Goal: Information Seeking & Learning: Learn about a topic

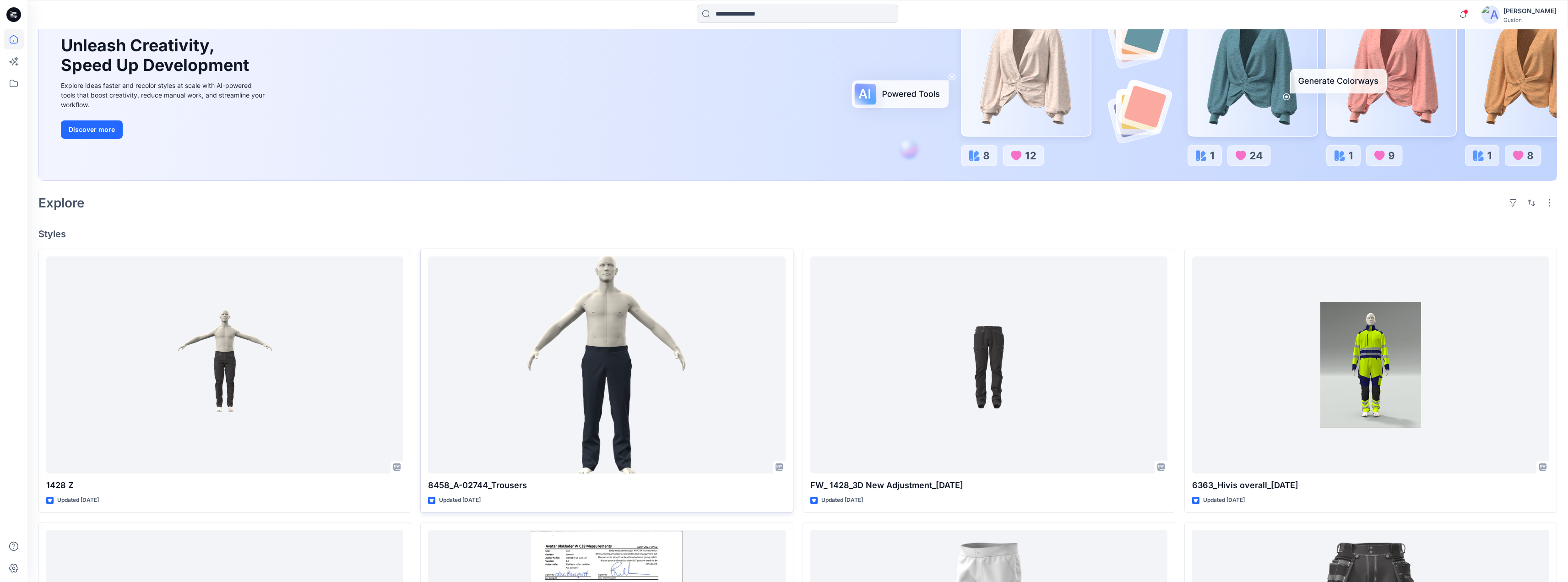
scroll to position [229, 0]
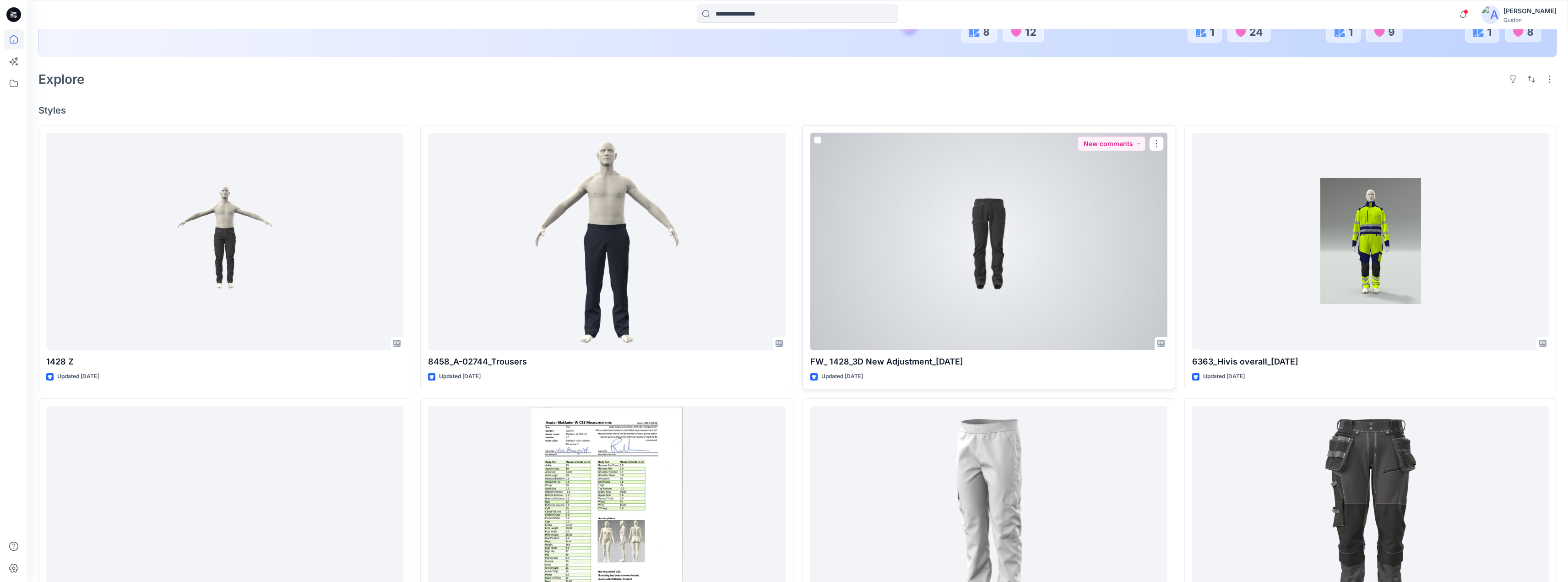
click at [776, 234] on div at bounding box center [988, 241] width 357 height 218
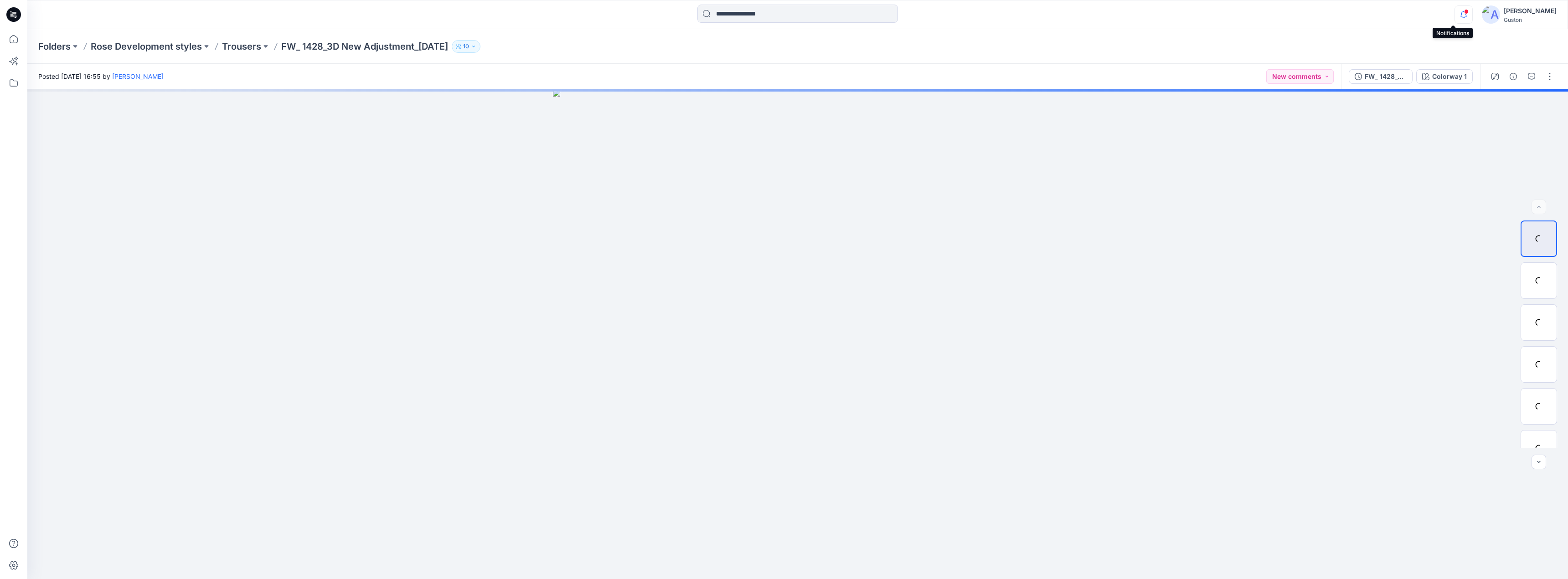
click at [773, 14] on icon "button" at bounding box center [1463, 15] width 17 height 18
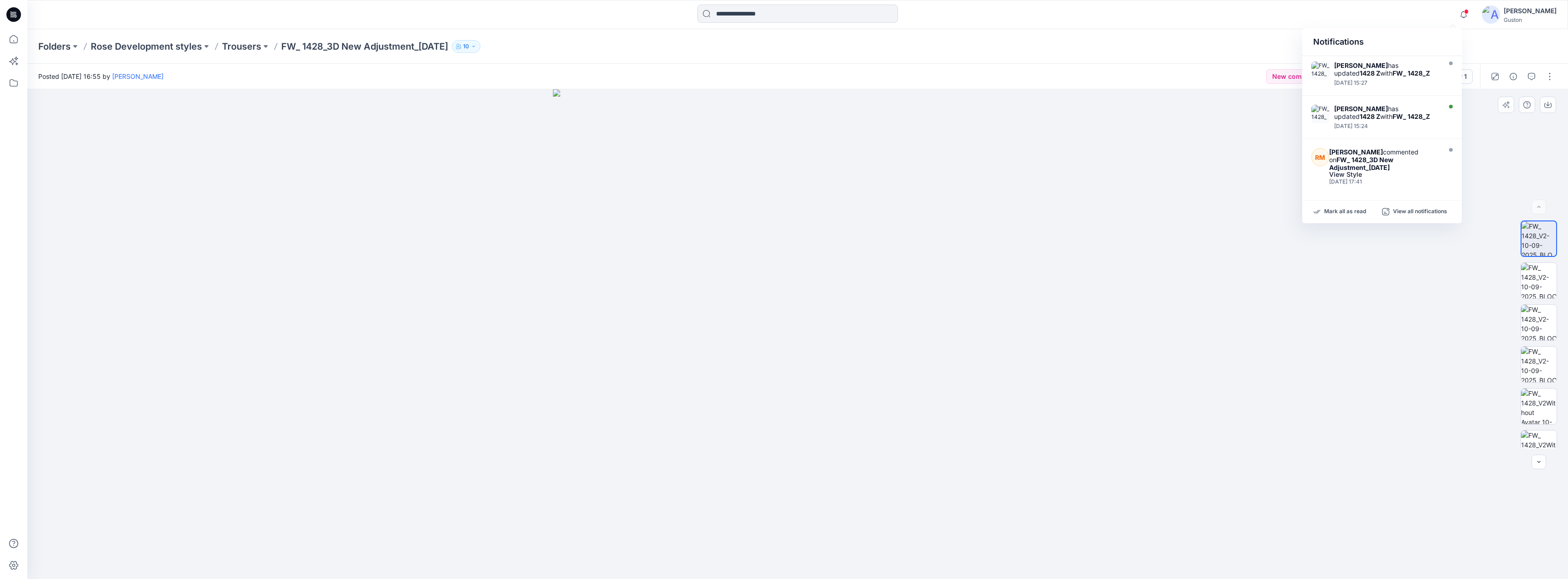
click at [773, 371] on div at bounding box center [797, 334] width 1541 height 490
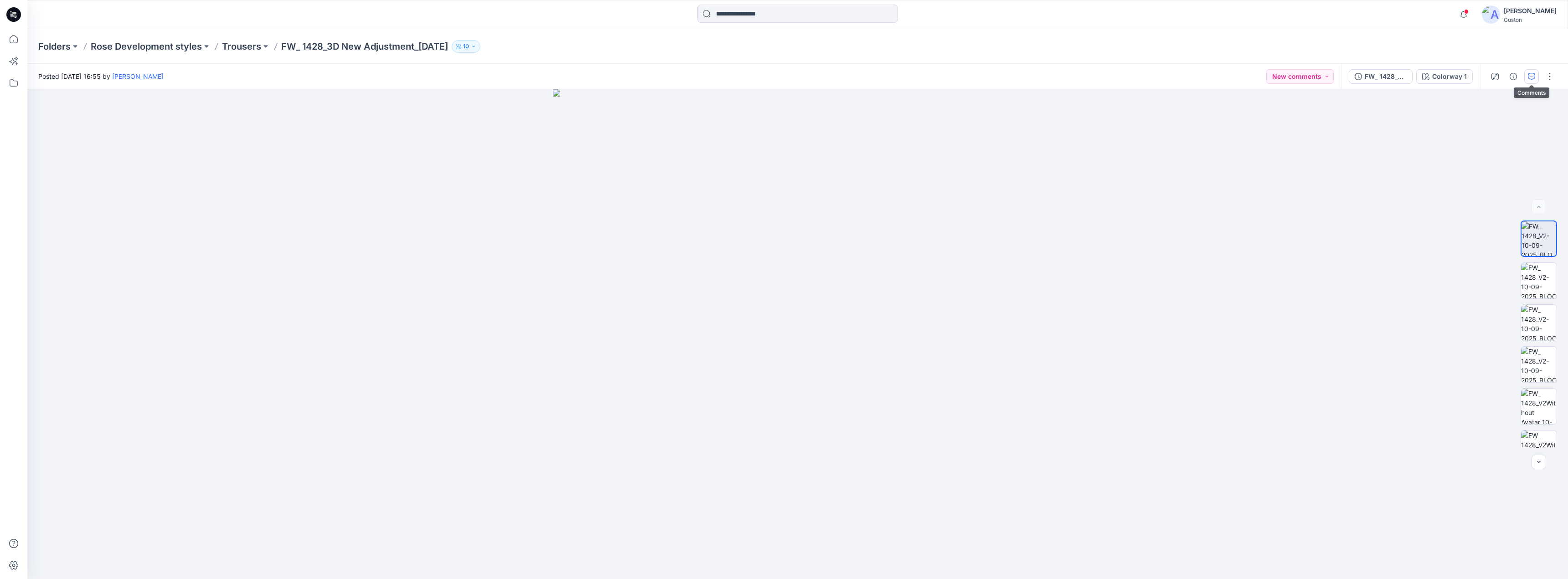
click at [773, 74] on icon "button" at bounding box center [1531, 77] width 7 height 7
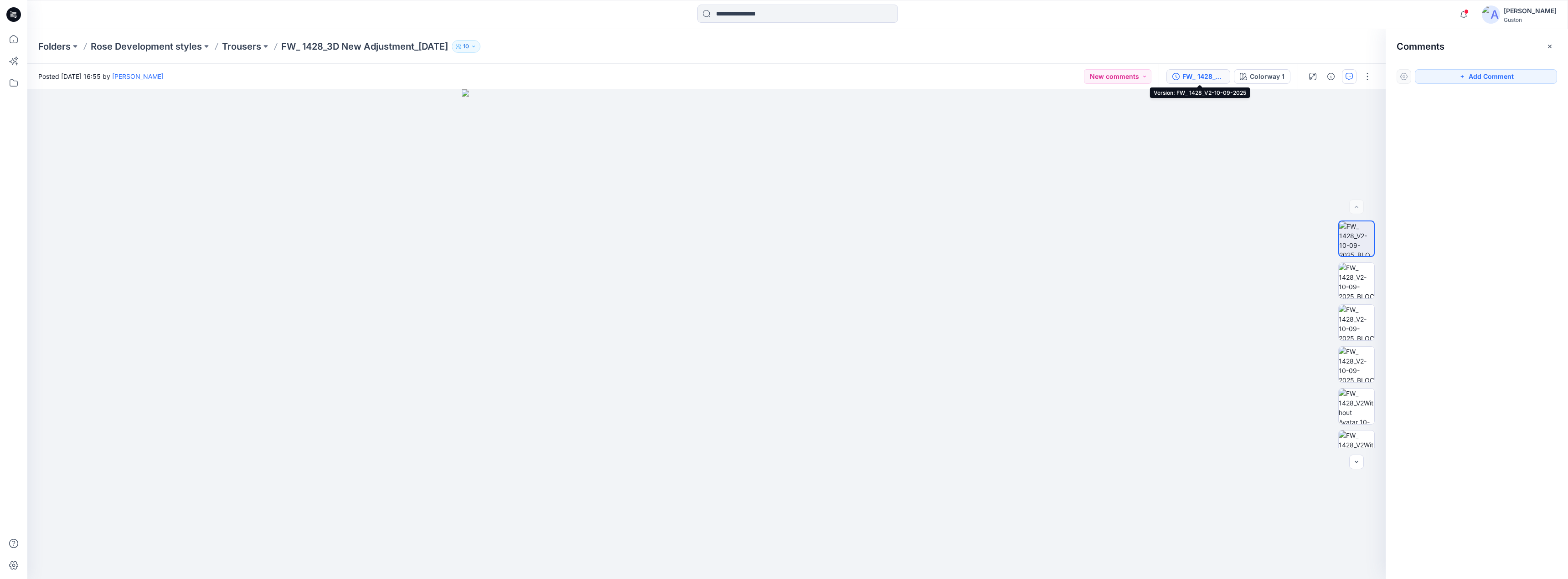
click at [773, 77] on div "FW_ 1428_V2-10-09-2025" at bounding box center [1203, 77] width 42 height 10
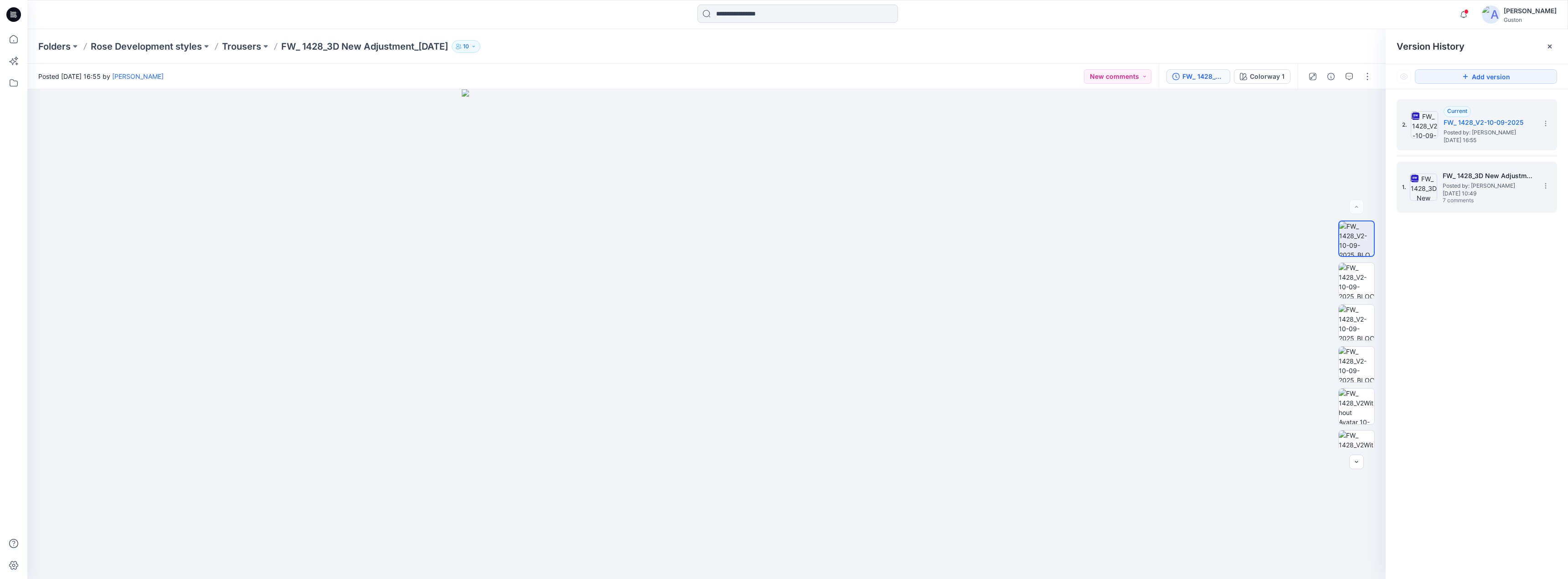
click at [773, 183] on span "Posted by: [PERSON_NAME]" at bounding box center [1488, 185] width 91 height 9
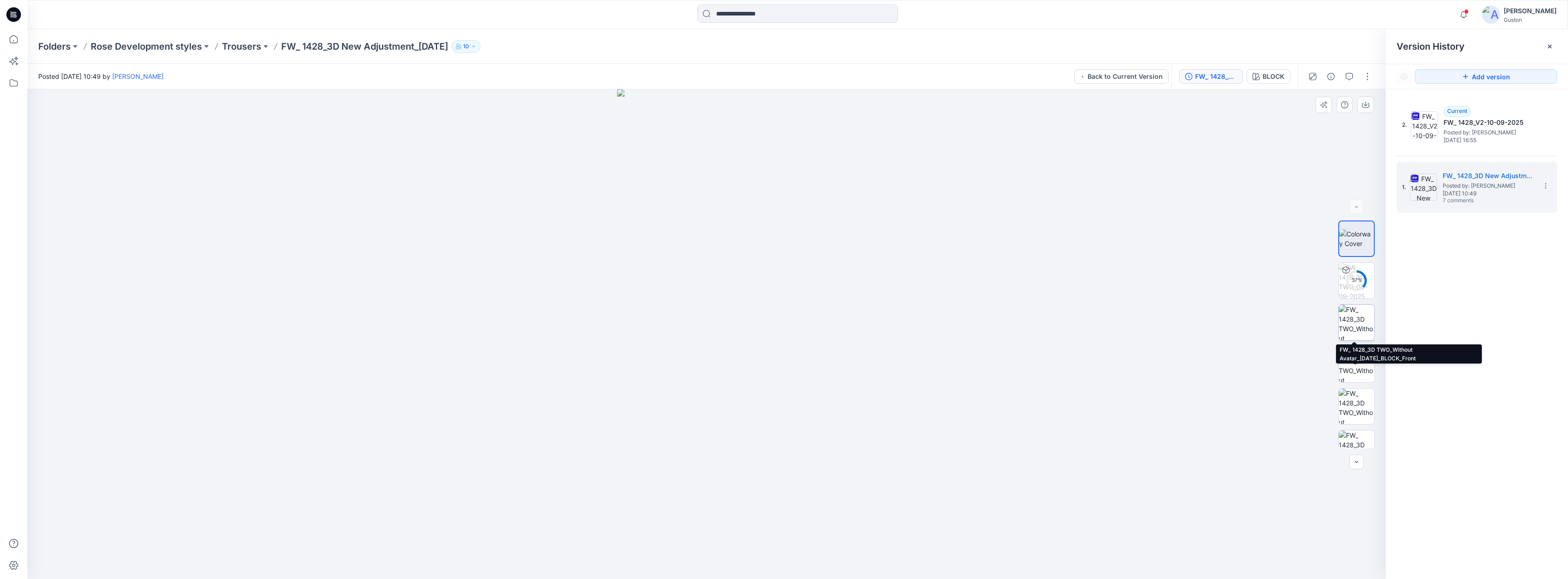
click at [773, 312] on img at bounding box center [1356, 322] width 35 height 35
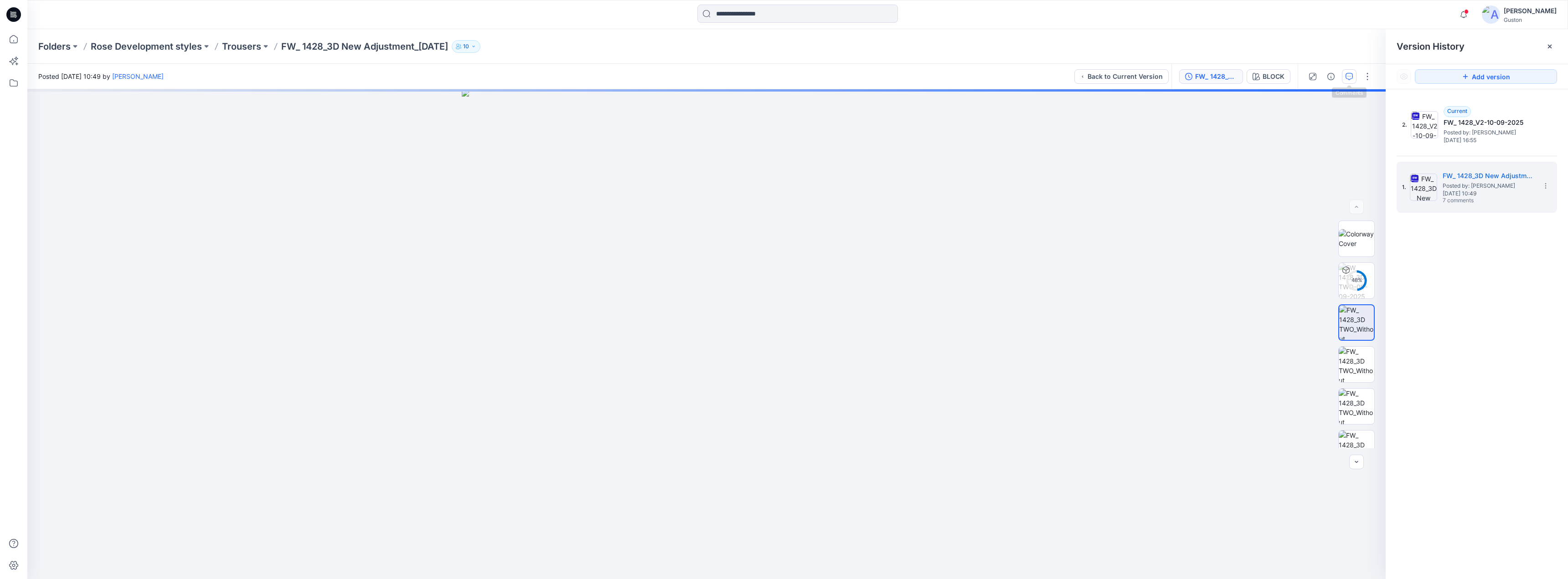
click at [773, 77] on icon "button" at bounding box center [1349, 77] width 7 height 7
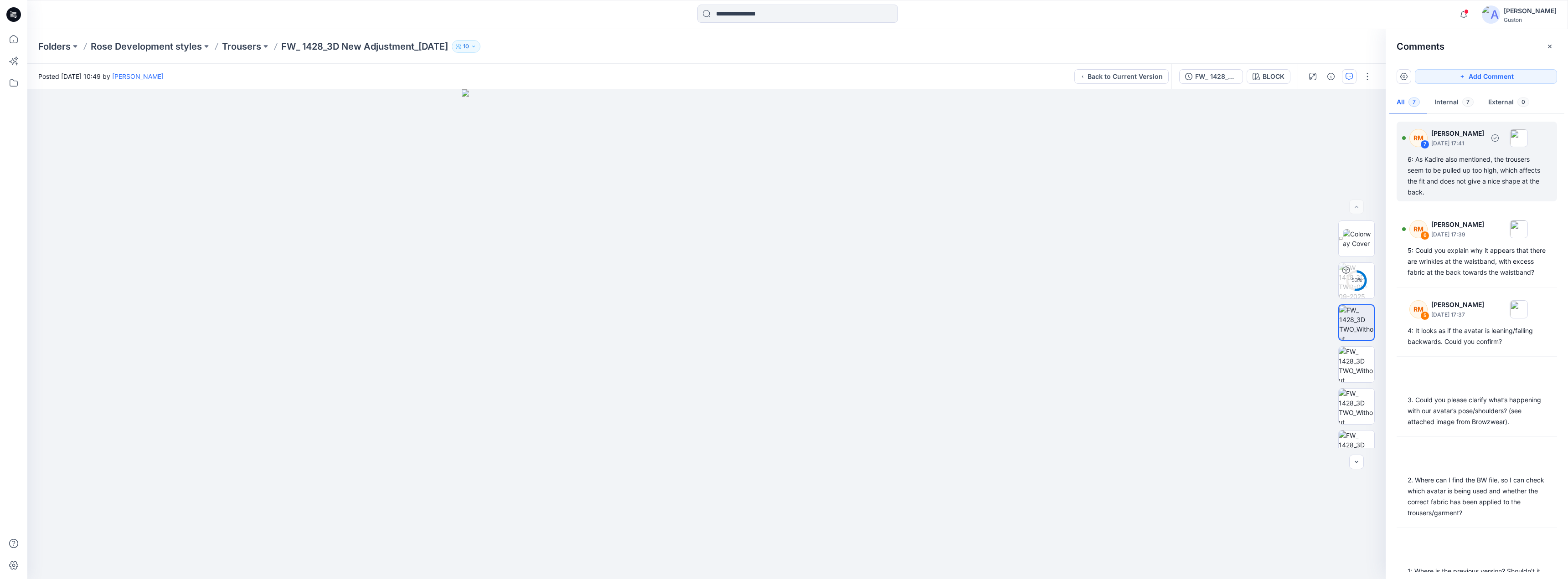
click at [773, 177] on div "6: As Kadire also mentioned, the trousers seem to be pulled up too high, which …" at bounding box center [1477, 176] width 139 height 44
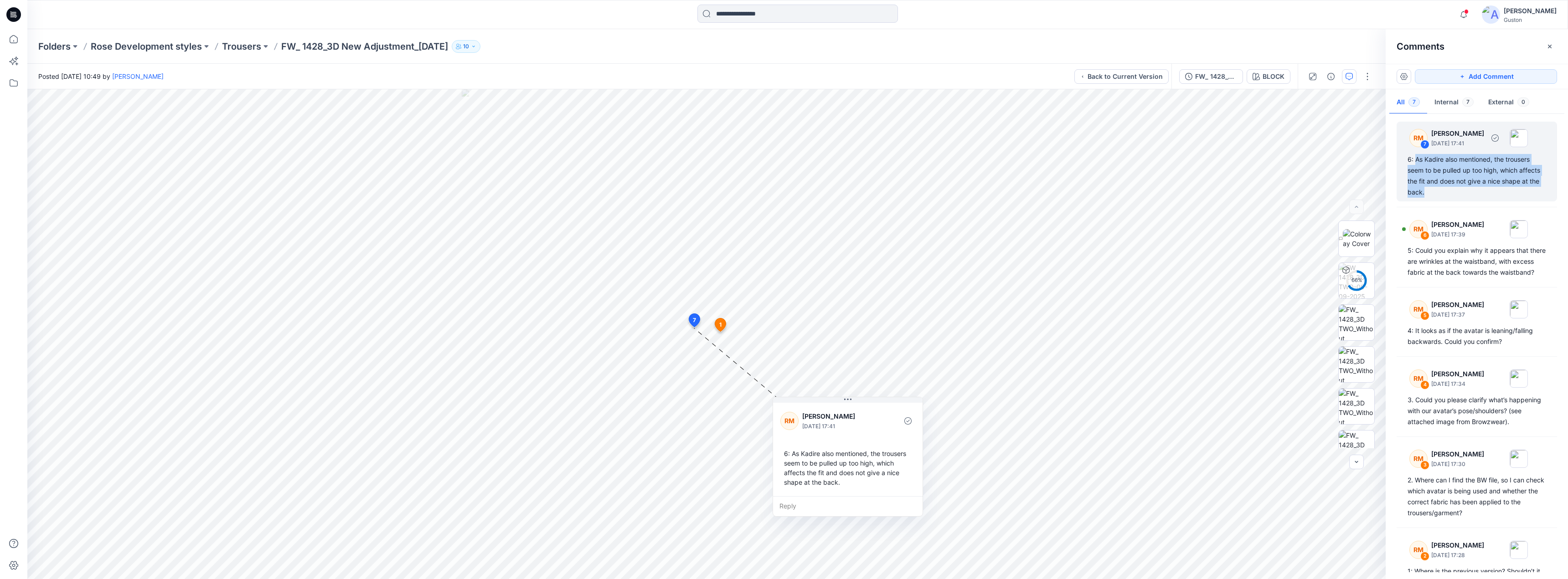
drag, startPoint x: 1435, startPoint y: 195, endPoint x: 1418, endPoint y: 172, distance: 28.6
click at [773, 164] on div "6: As Kadire also mentioned, the trousers seem to be pulled up too high, which …" at bounding box center [1477, 176] width 139 height 44
copy div "As Kadire also mentioned, the trousers seem to be pulled up too high, which aff…"
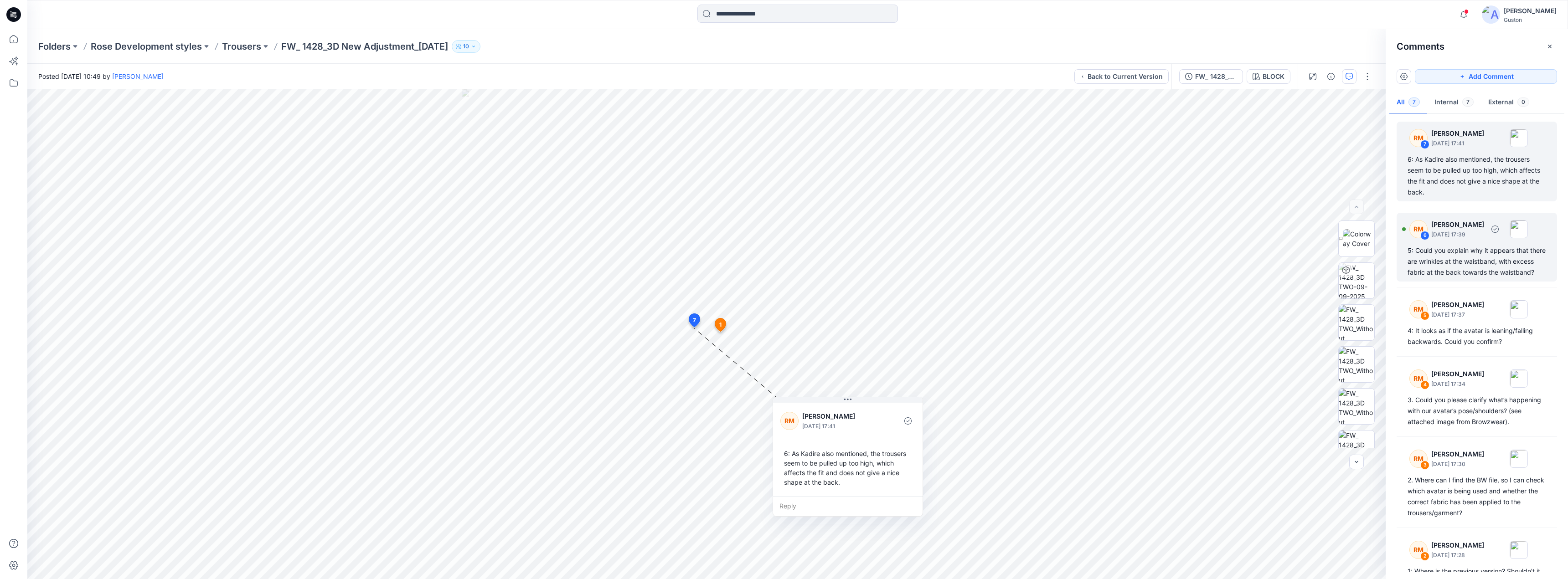
click at [773, 278] on div "5: Could you explain why it appears that there are wrinkles at the waistband, w…" at bounding box center [1477, 262] width 139 height 33
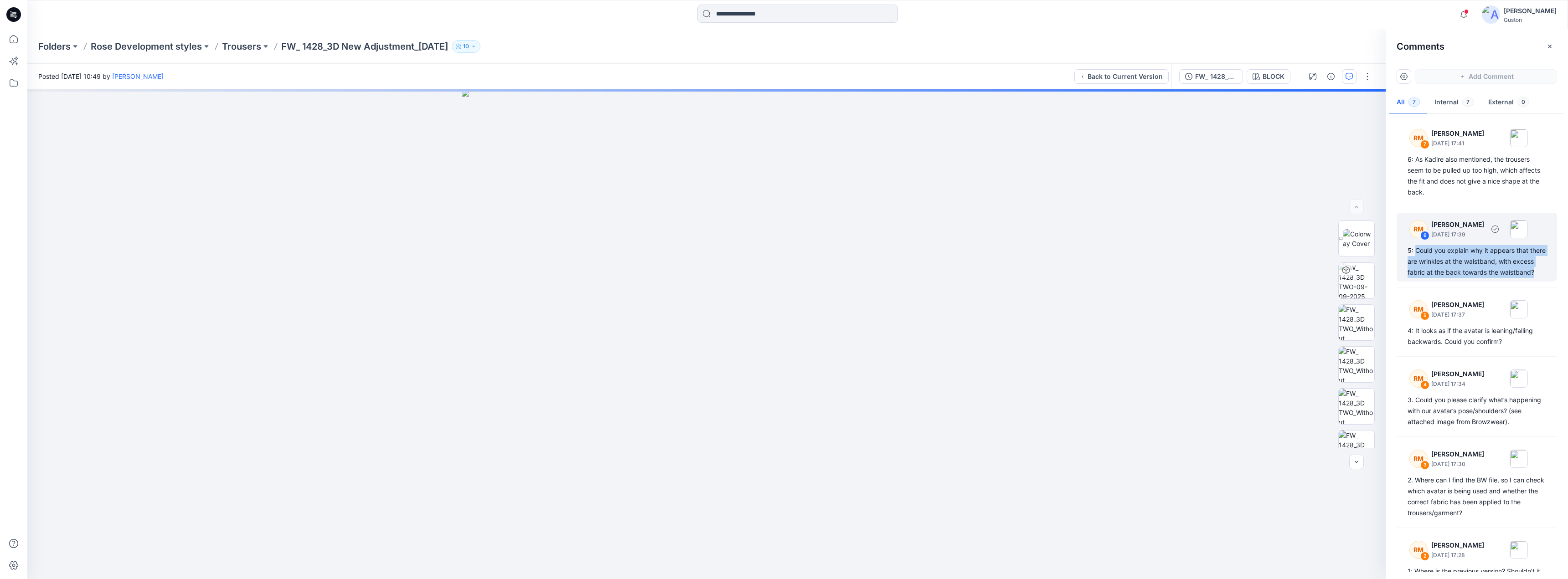
drag, startPoint x: 1449, startPoint y: 285, endPoint x: 1417, endPoint y: 250, distance: 47.4
click at [773, 250] on div "5: Could you explain why it appears that there are wrinkles at the waistband, w…" at bounding box center [1477, 262] width 139 height 33
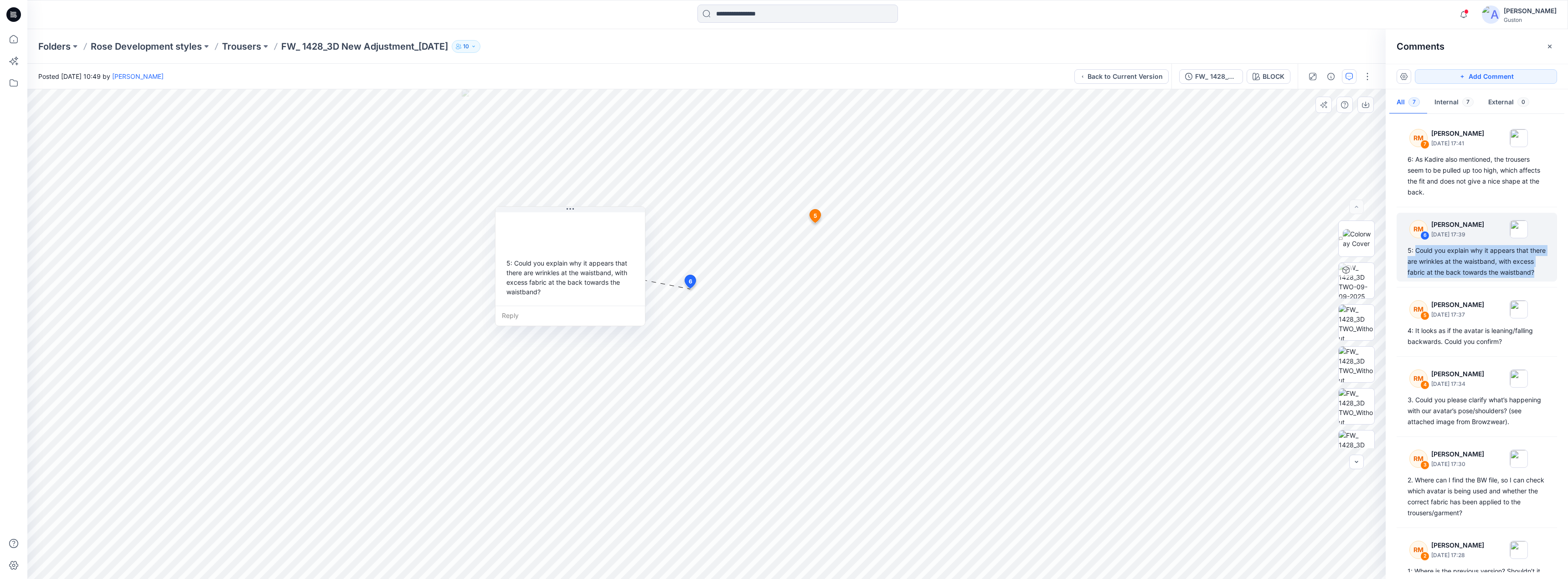
copy div "Could you explain why it appears that there are wrinkles at the waistband, with…"
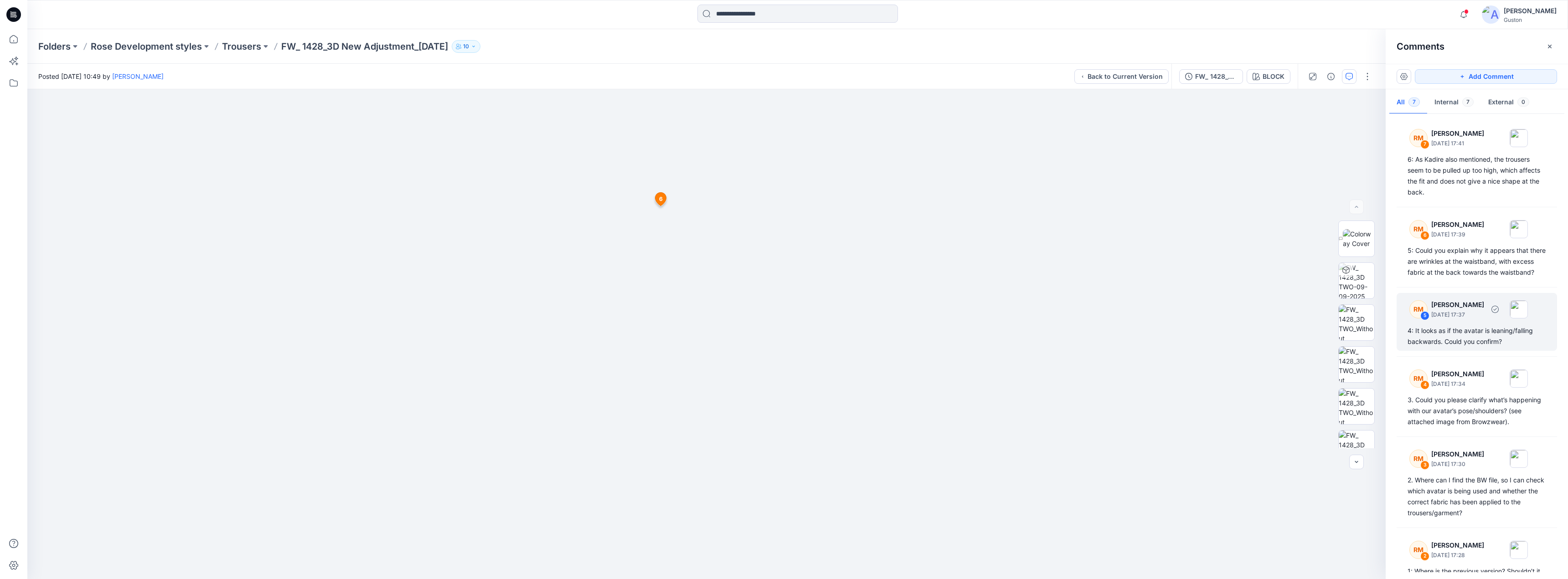
click at [773, 322] on div "RM 5 [PERSON_NAME] [DATE] 17:37" at bounding box center [1465, 308] width 126 height 25
drag, startPoint x: 912, startPoint y: 295, endPoint x: 861, endPoint y: 294, distance: 51.0
click at [773, 294] on div "4: It looks as if the avatar is leaning/falling backwards. Could you confirm?" at bounding box center [824, 288] width 135 height 26
drag, startPoint x: 850, startPoint y: 292, endPoint x: 824, endPoint y: 293, distance: 26.0
click at [773, 293] on div "4: It looks as if the avatar is leaning/falling backwards. Could you confirm?" at bounding box center [797, 290] width 135 height 26
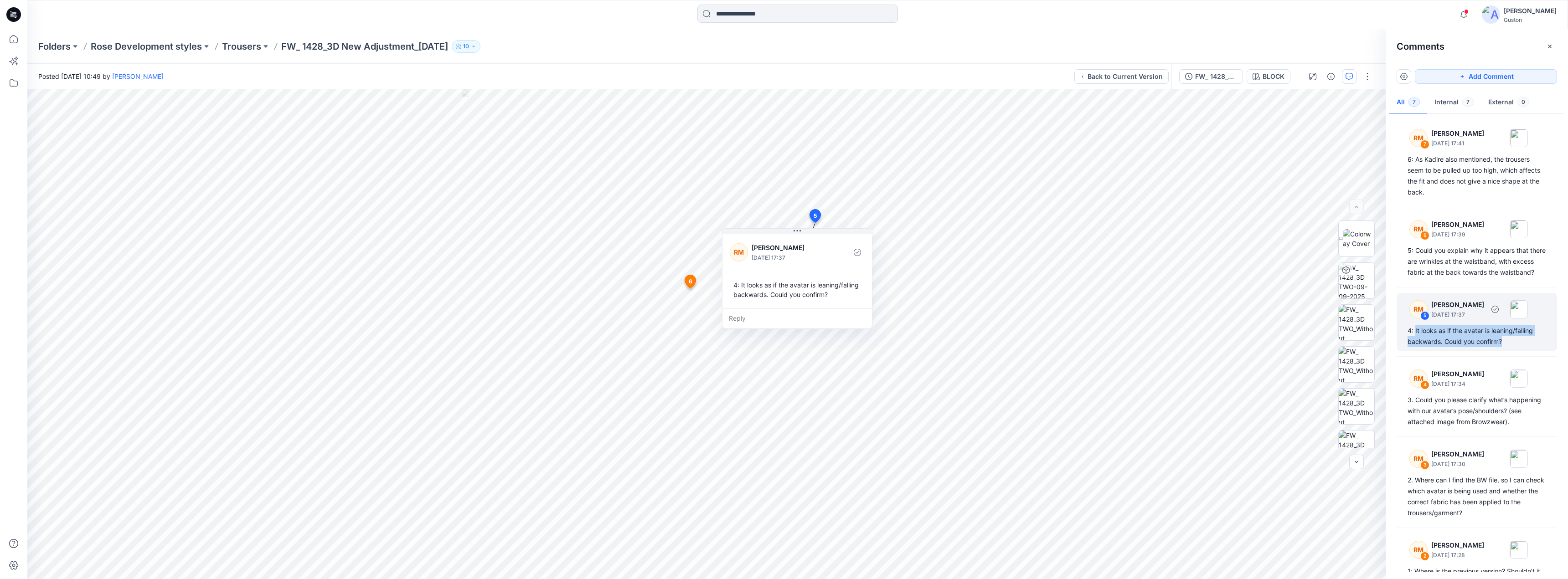
drag, startPoint x: 1505, startPoint y: 354, endPoint x: 1415, endPoint y: 344, distance: 90.6
click at [773, 344] on div "4: It looks as if the avatar is leaning/falling backwards. Could you confirm?" at bounding box center [1477, 336] width 139 height 22
copy div "It looks as if the avatar is leaning/falling backwards. Could you confirm?"
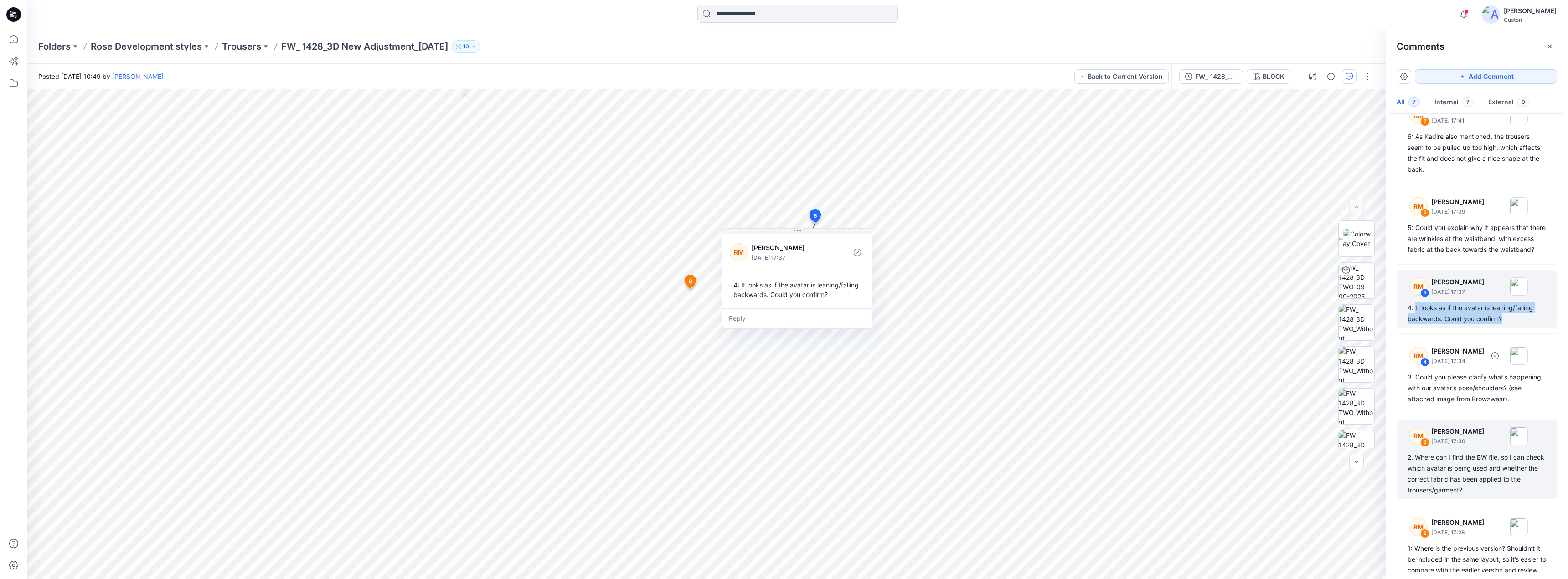
scroll to position [46, 0]
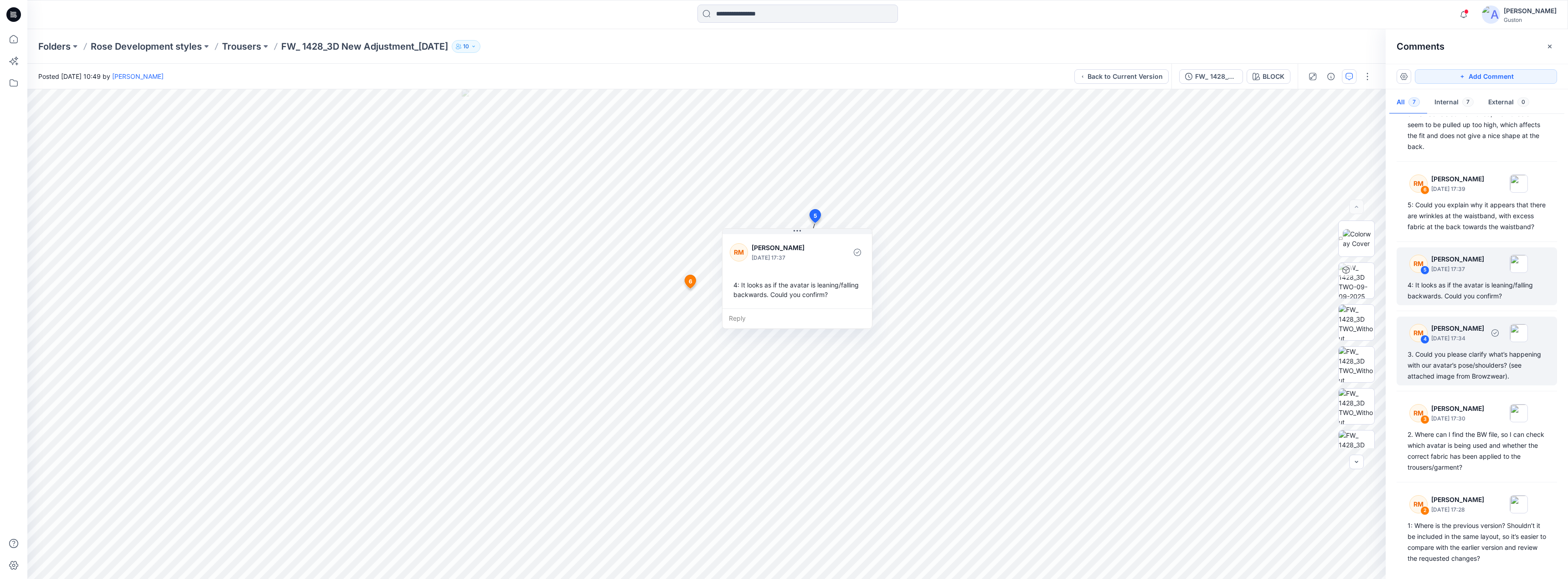
click at [773, 382] on div "3. Could you please clarify what’s happening with our avatar’s pose/shoulders? …" at bounding box center [1477, 366] width 139 height 33
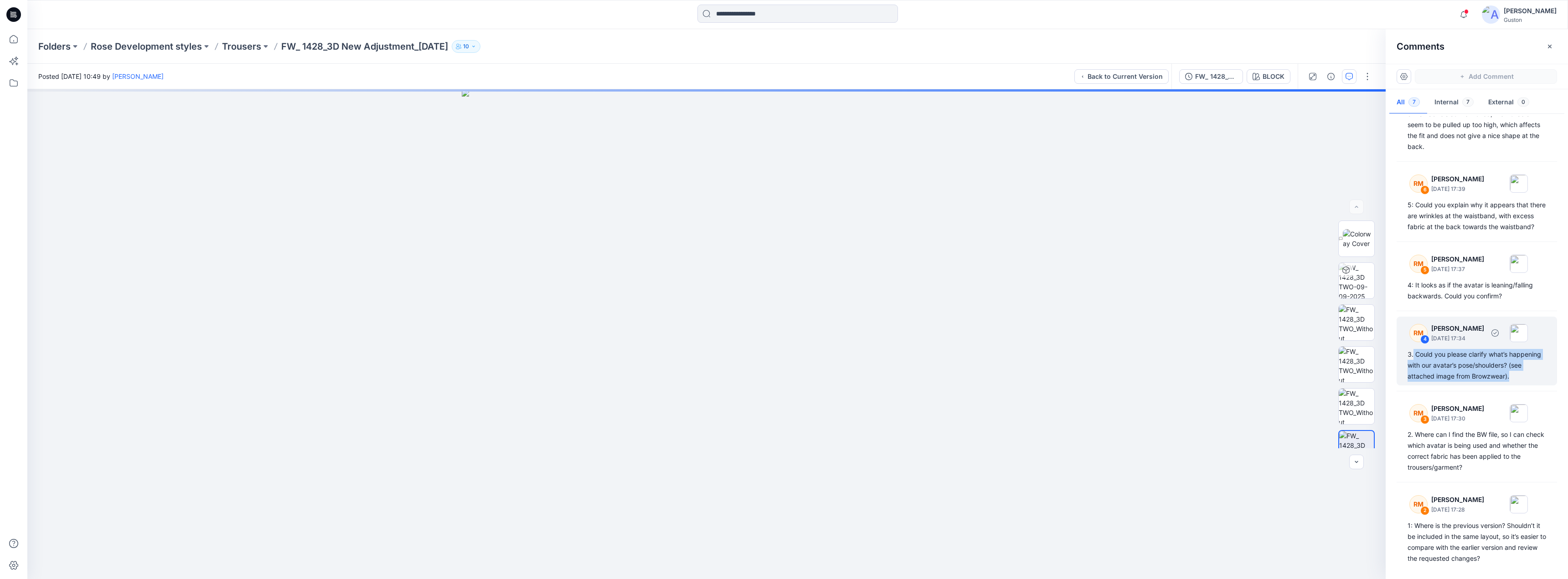
drag, startPoint x: 1446, startPoint y: 400, endPoint x: 1414, endPoint y: 367, distance: 46.0
click at [773, 367] on div "3. Could you please clarify what’s happening with our avatar’s pose/shoulders? …" at bounding box center [1477, 366] width 139 height 33
copy div "Could you please clarify what’s happening with our avatar’s pose/shoulders? (se…"
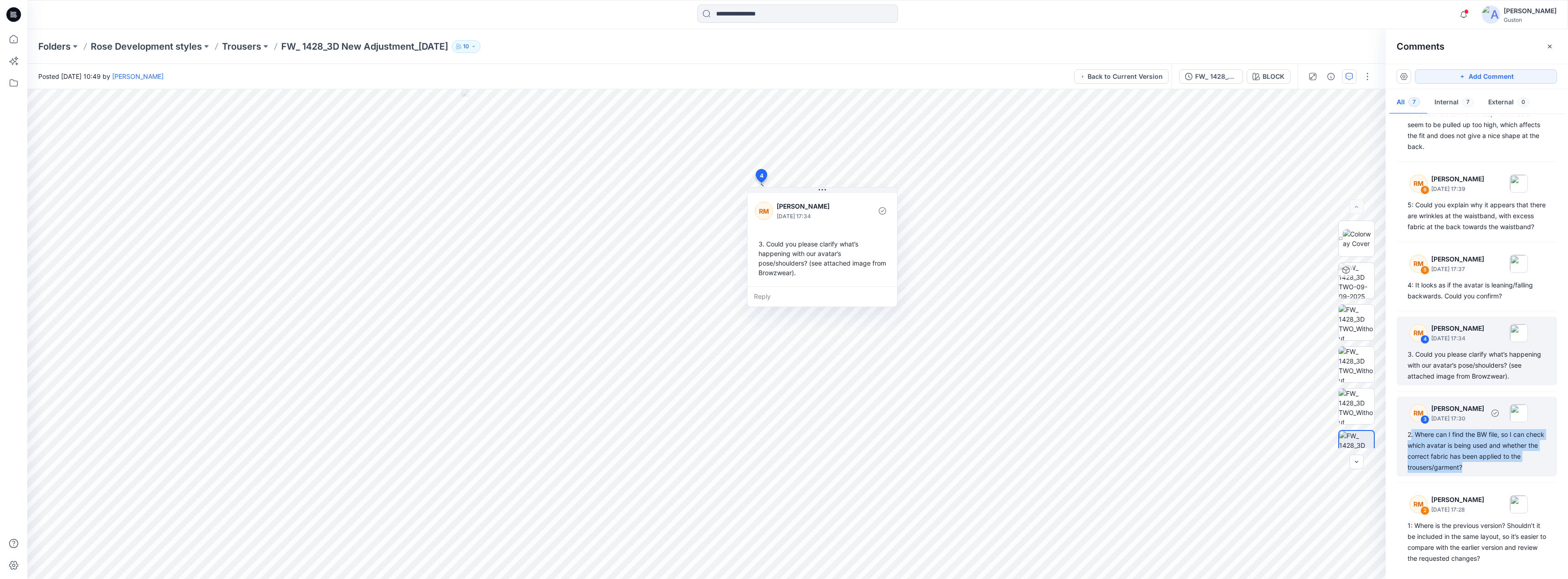
drag, startPoint x: 1486, startPoint y: 493, endPoint x: 1412, endPoint y: 458, distance: 81.9
click at [773, 400] on div "2. Where can I find the BW file, so I can check which avatar is being used and …" at bounding box center [1477, 451] width 139 height 44
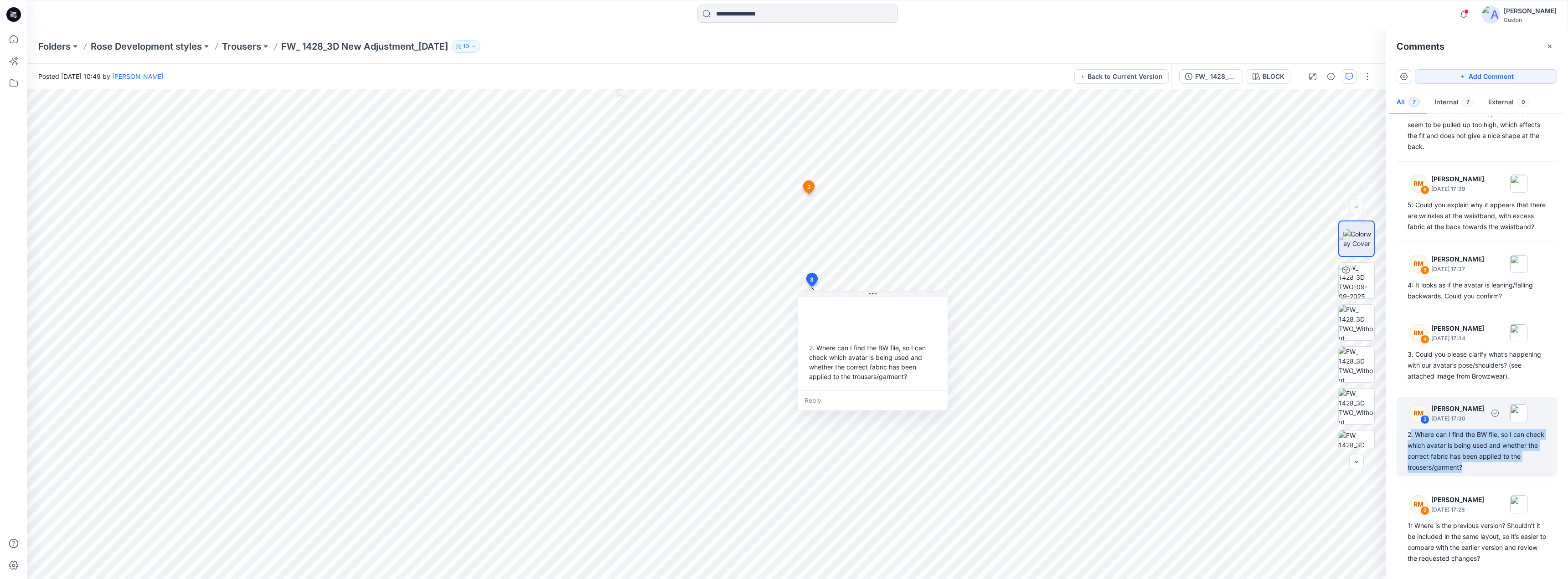
copy div ". Where can I find the BW file, so I can check which avatar is being used and w…"
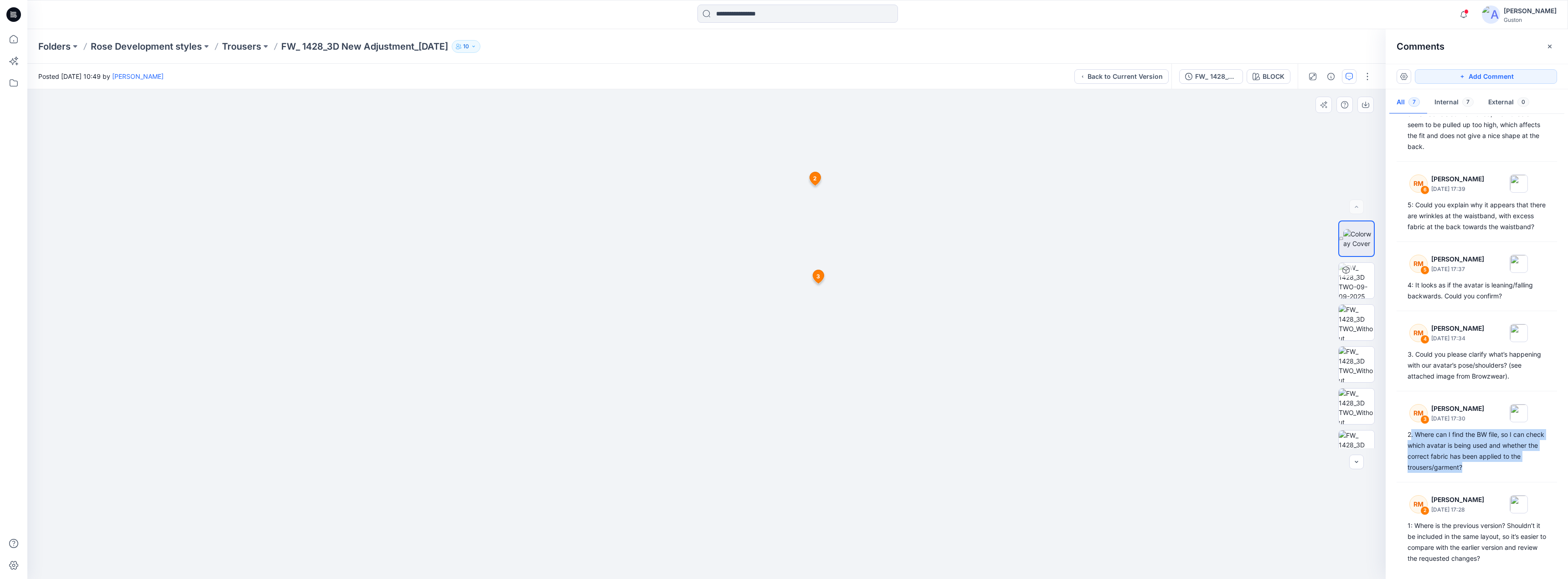
click at [773, 277] on icon at bounding box center [818, 277] width 11 height 13
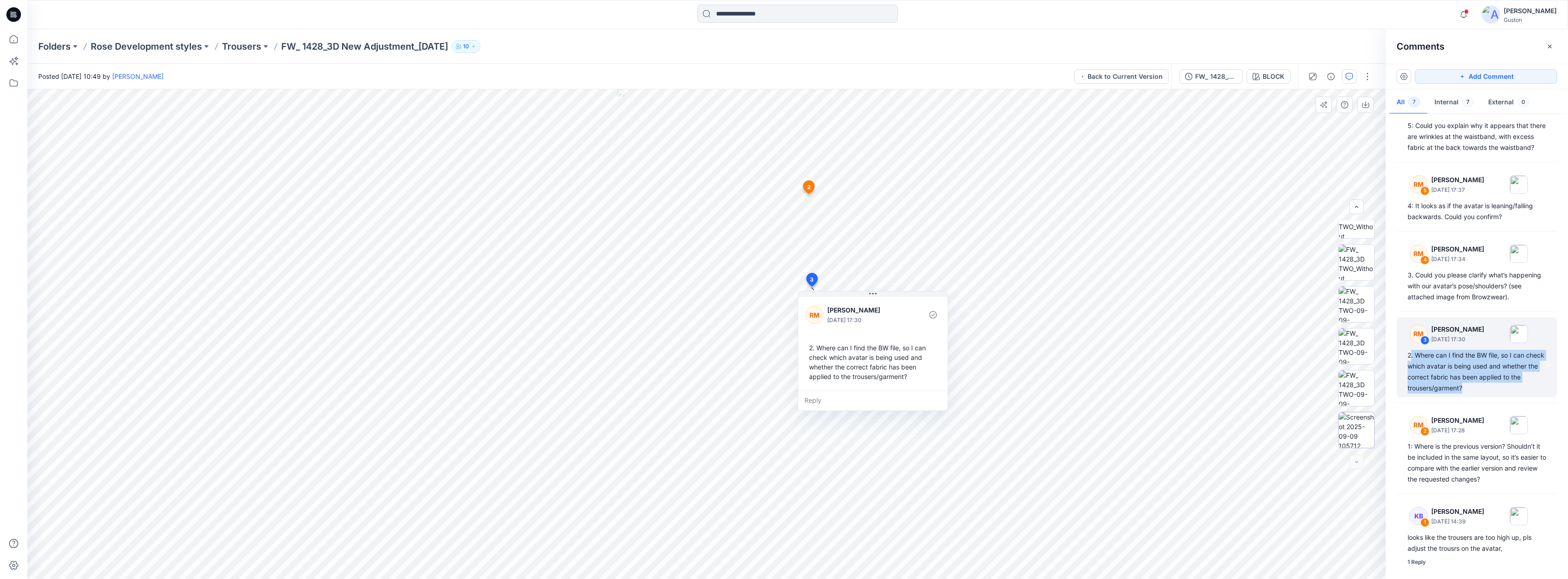
scroll to position [147, 0]
click at [773, 400] on img at bounding box center [1356, 430] width 35 height 35
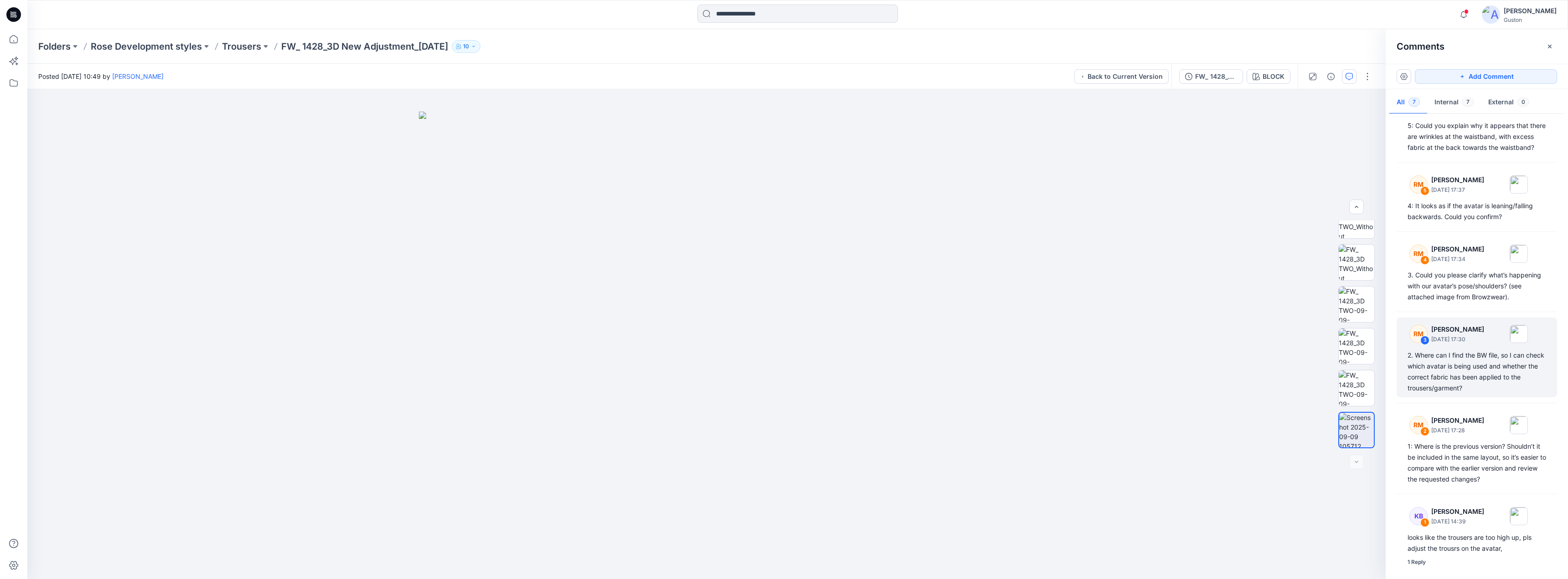
click at [773, 15] on div "Notifications [PERSON_NAME] has updated 1428 Z with FW_ 1428_Z [DATE] 15:27 [PE…" at bounding box center [797, 14] width 1540 height 20
click at [773, 340] on div "3" at bounding box center [1424, 340] width 9 height 9
click at [773, 346] on div "RM 3 [PERSON_NAME] [DATE] 17:30 2. Where can I find the BW file, so I can check…" at bounding box center [1477, 357] width 161 height 80
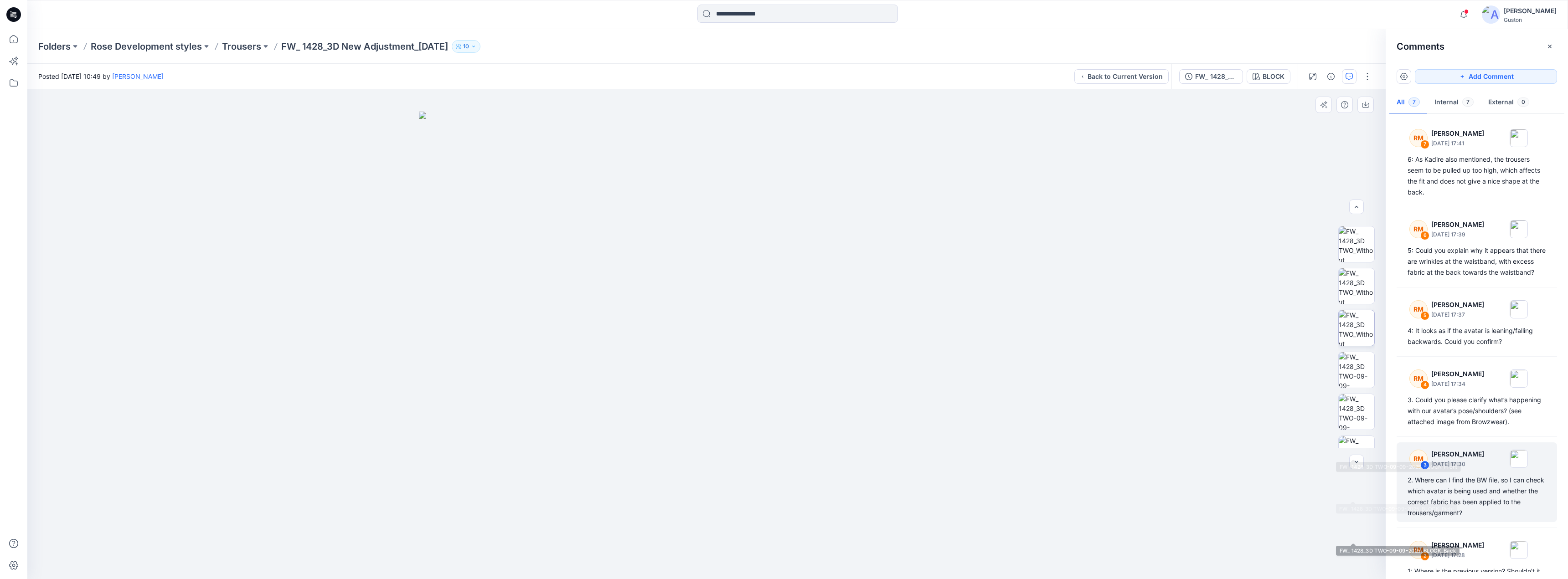
scroll to position [0, 0]
